Goal: Navigation & Orientation: Find specific page/section

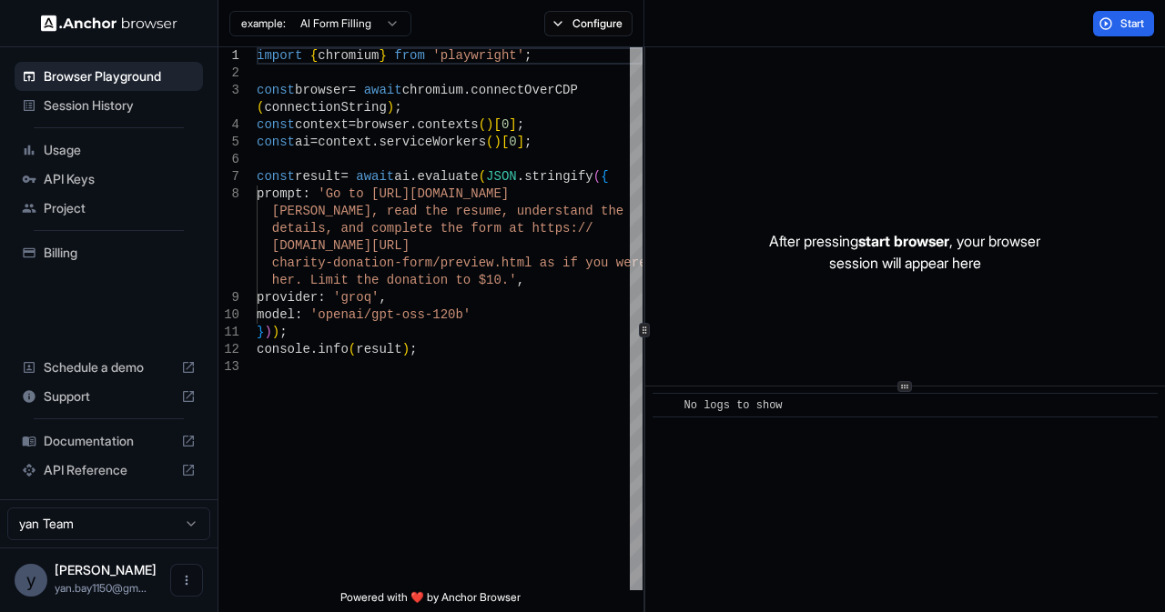
click at [104, 534] on html "Browser Playground Session History Usage API Keys Project Billing Schedule a de…" at bounding box center [582, 306] width 1165 height 612
click at [610, 11] on button "Configure" at bounding box center [588, 23] width 88 height 25
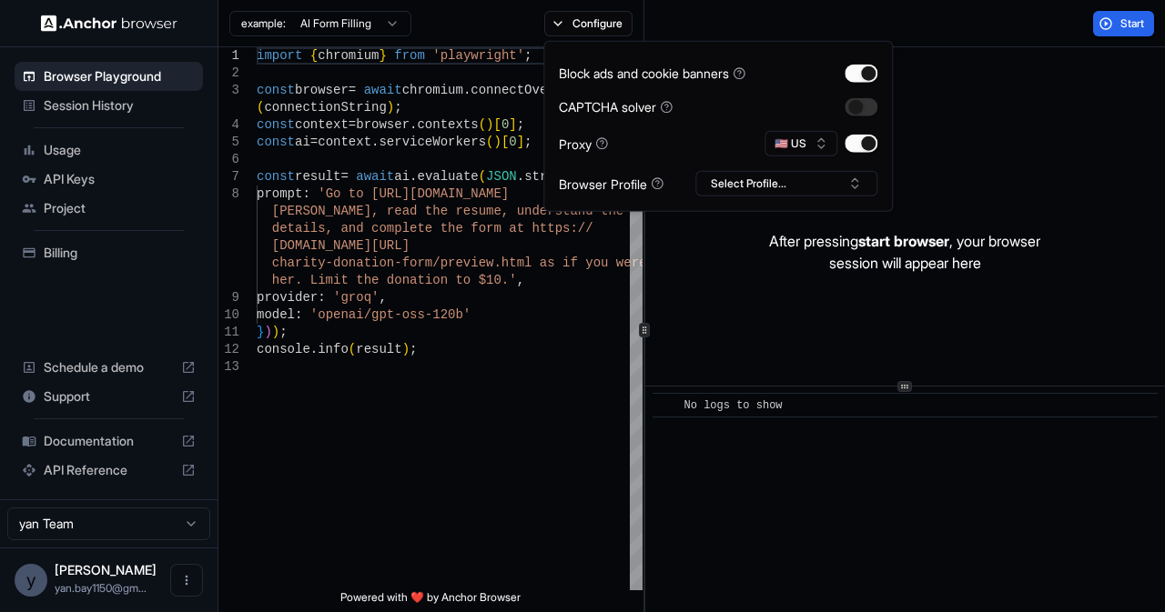
click at [83, 248] on span "Billing" at bounding box center [120, 253] width 152 height 18
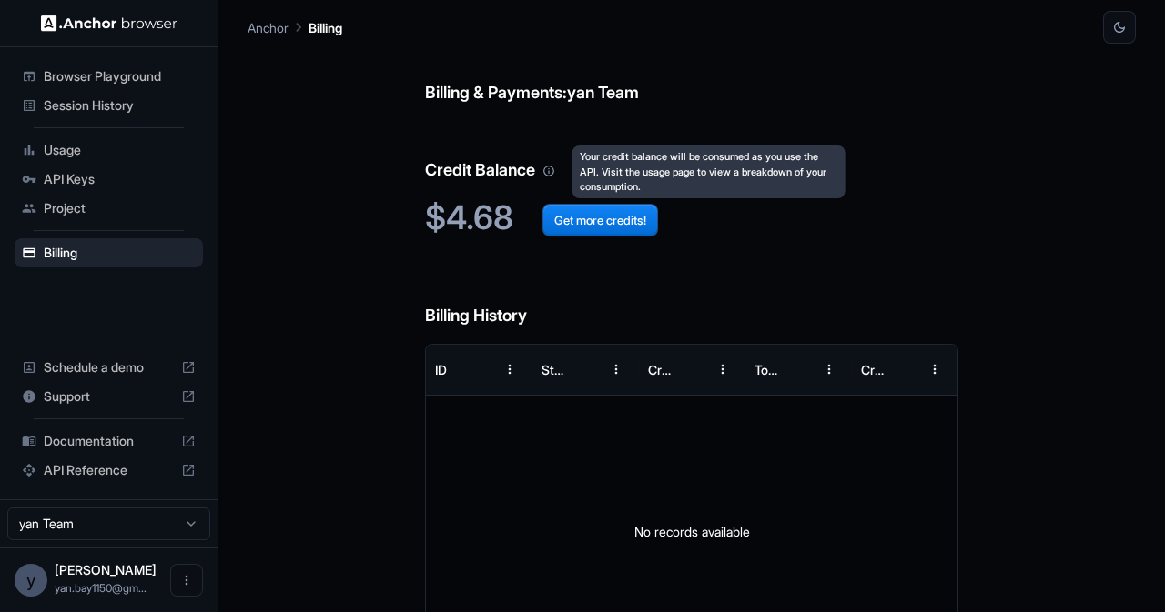
click at [553, 170] on icon "Your credit balance will be consumed as you use the API. Visit the usage page t…" at bounding box center [548, 171] width 13 height 13
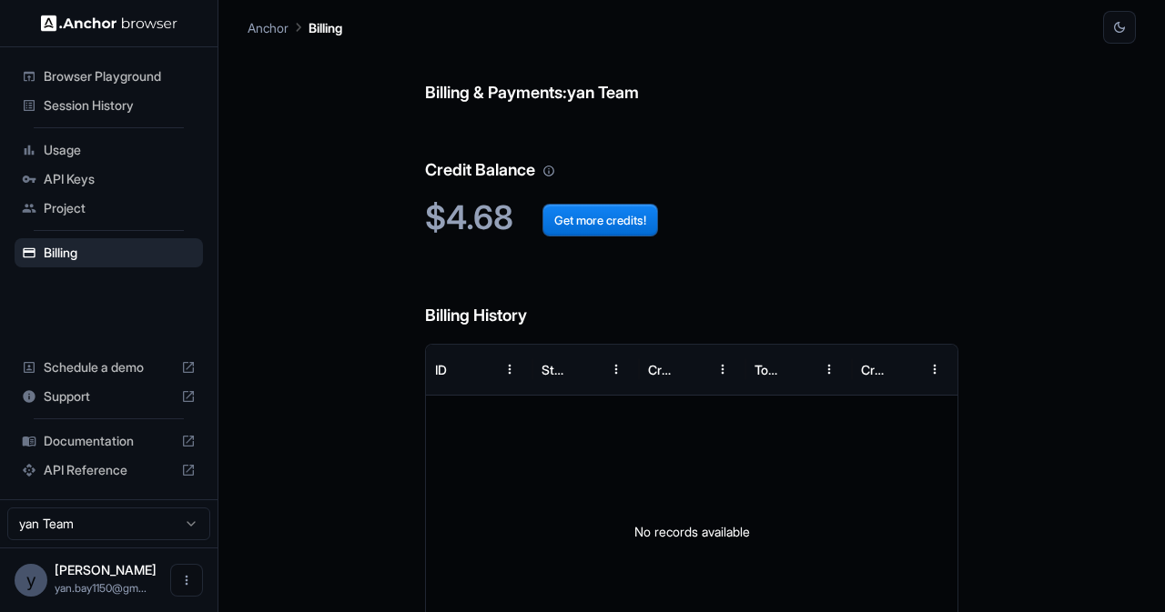
click at [100, 367] on span "Schedule a demo" at bounding box center [109, 368] width 130 height 18
click at [102, 388] on div "Support" at bounding box center [109, 396] width 188 height 29
click at [133, 468] on span "API Reference" at bounding box center [109, 470] width 130 height 18
click at [264, 24] on p "Anchor" at bounding box center [268, 27] width 41 height 19
click at [56, 72] on span "Browser Playground" at bounding box center [120, 76] width 152 height 18
